Goal: Task Accomplishment & Management: Manage account settings

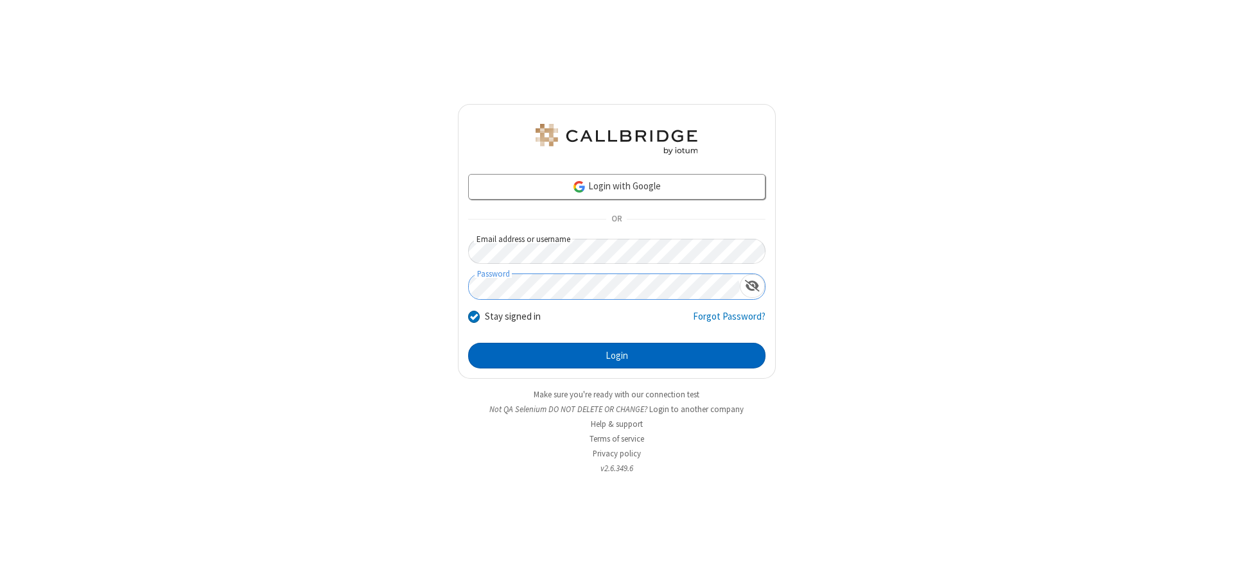
click at [617, 356] on button "Login" at bounding box center [616, 356] width 297 height 26
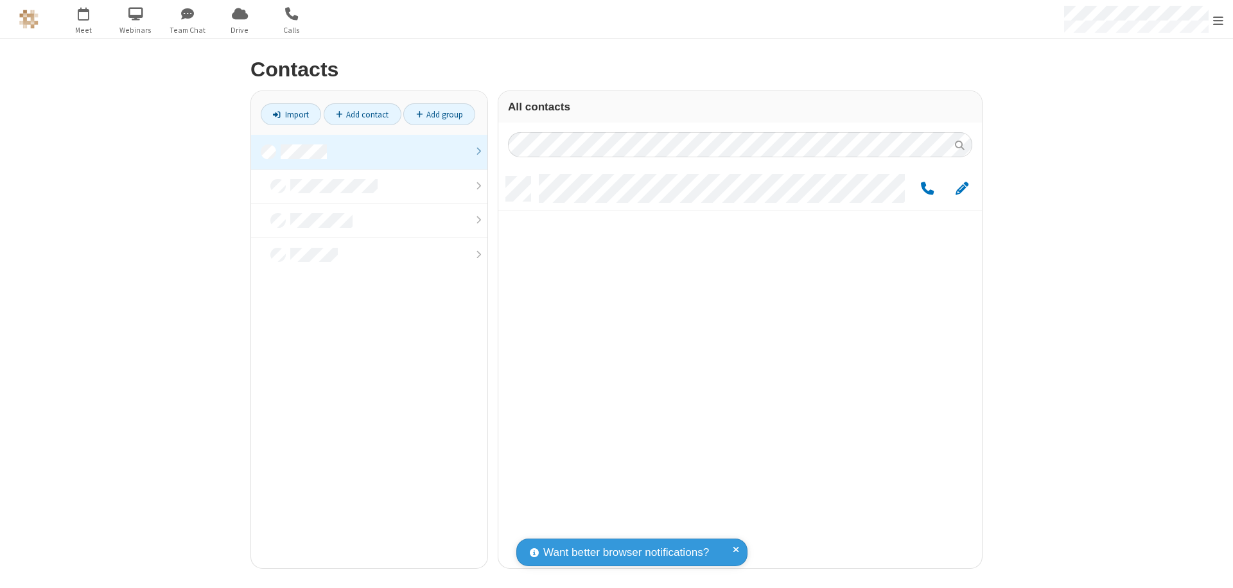
scroll to position [392, 474]
click at [369, 152] on link at bounding box center [369, 152] width 236 height 35
click at [962, 188] on span "Edit" at bounding box center [962, 189] width 13 height 16
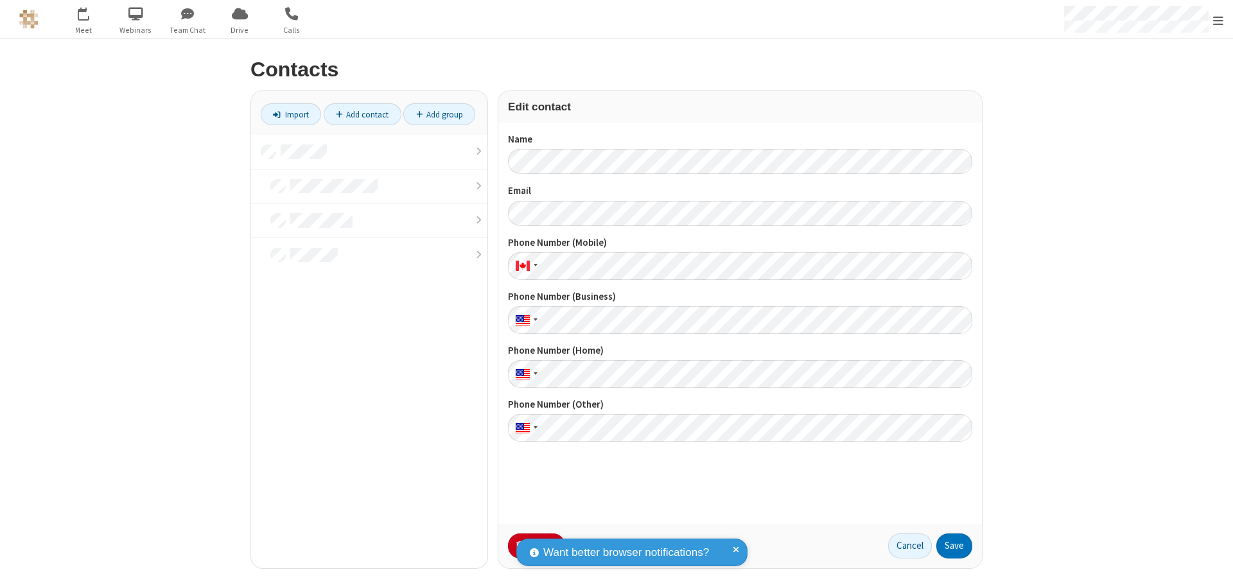
click at [0, 0] on button "No Thanks" at bounding box center [0, 0] width 0 height 0
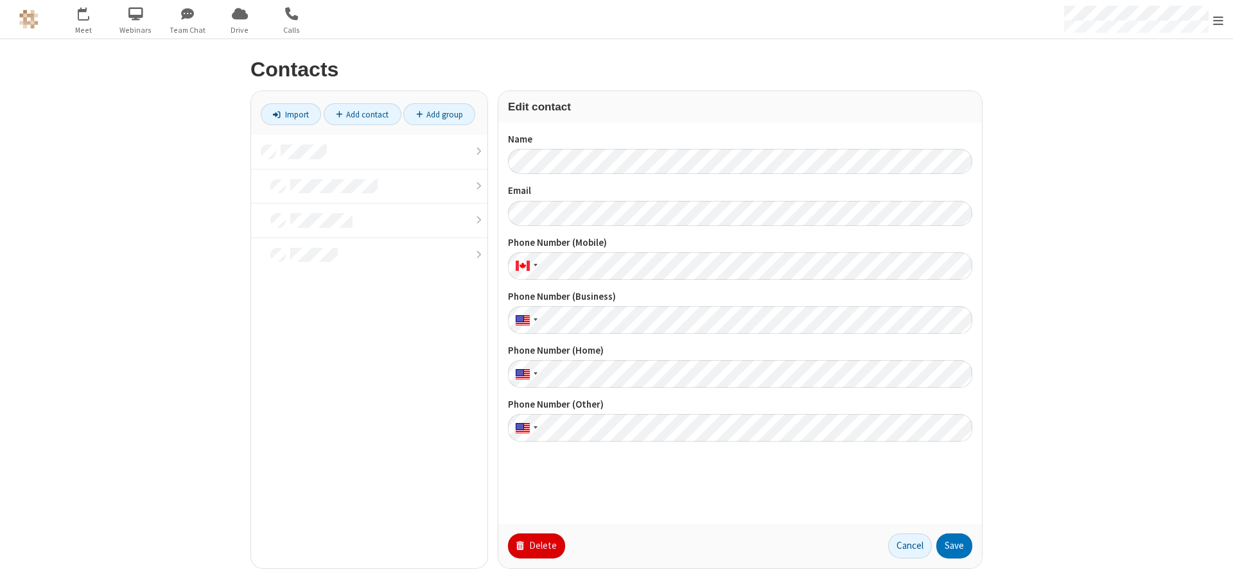
click at [535, 546] on button "Delete" at bounding box center [536, 547] width 57 height 26
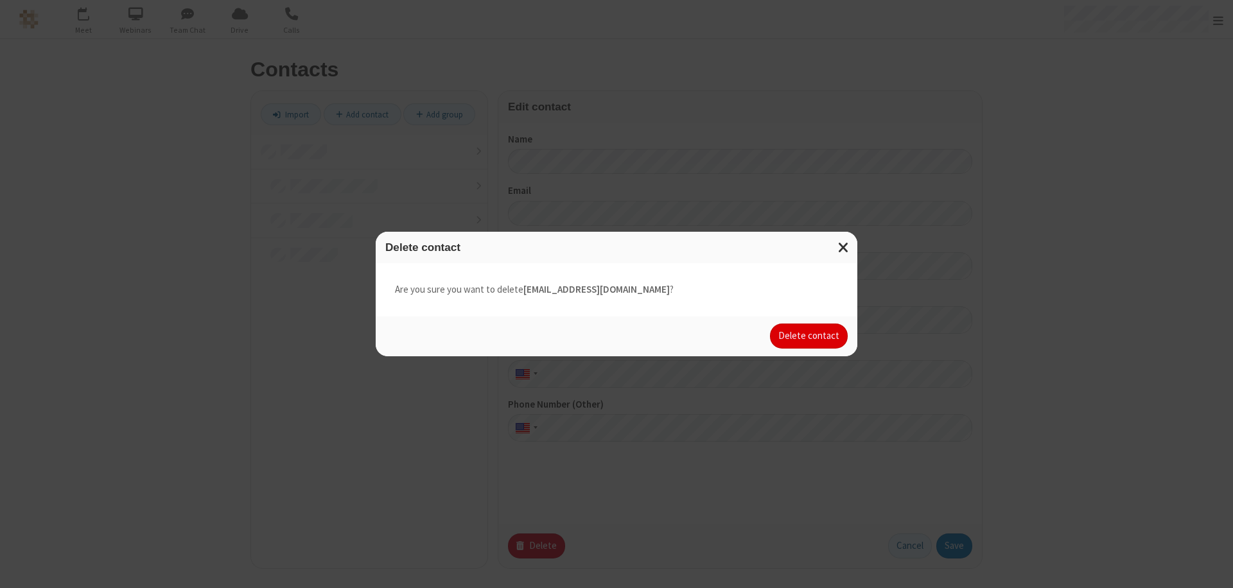
click at [810, 336] on button "Delete contact" at bounding box center [809, 337] width 78 height 26
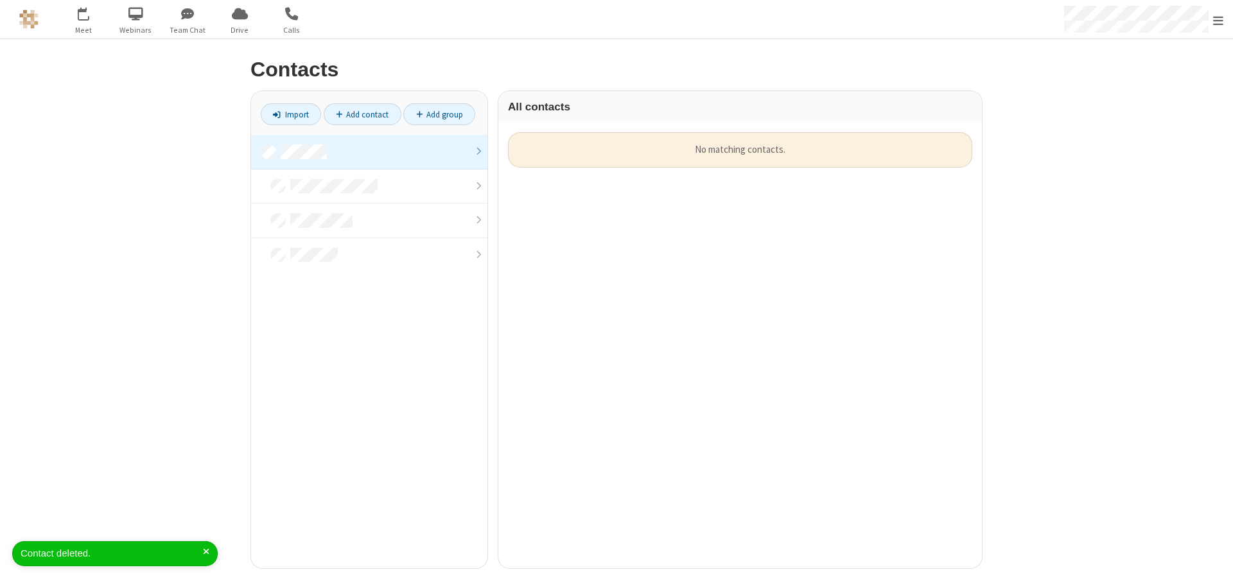
scroll to position [436, 474]
